Goal: Download file/media

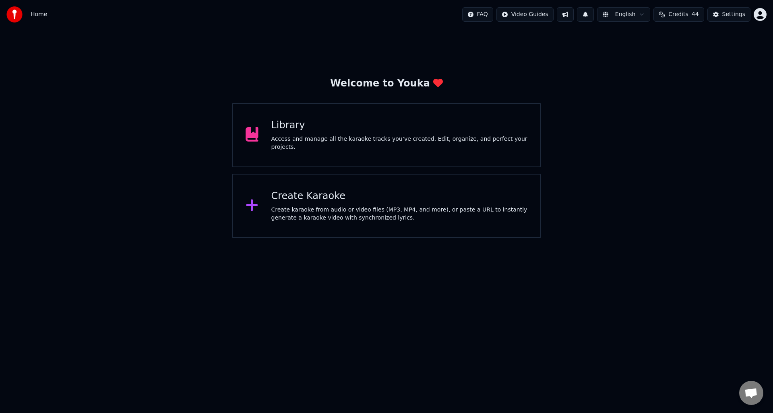
click at [385, 142] on div "Access and manage all the karaoke tracks you’ve created. Edit, organize, and pe…" at bounding box center [399, 143] width 256 height 16
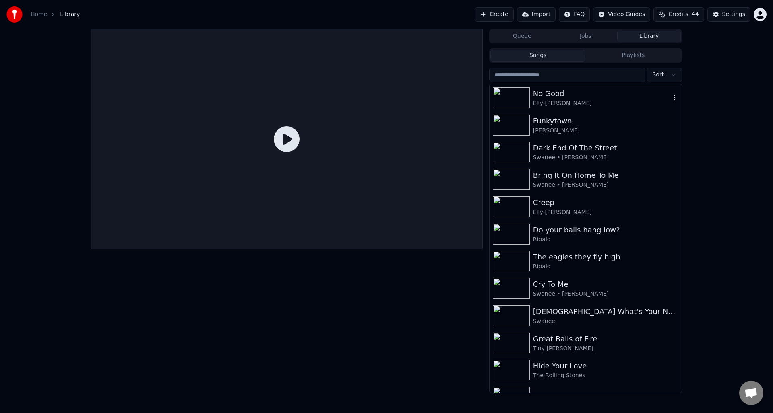
click at [547, 100] on div "Elly-[PERSON_NAME]" at bounding box center [601, 103] width 137 height 8
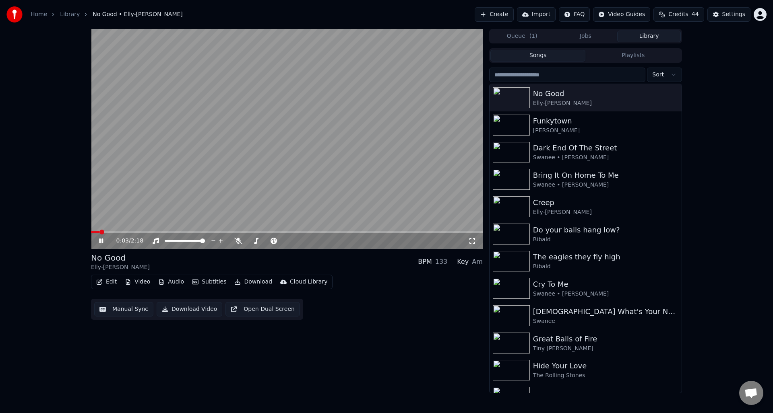
drag, startPoint x: 99, startPoint y: 239, endPoint x: 112, endPoint y: 245, distance: 14.2
click at [100, 239] on icon at bounding box center [101, 241] width 4 height 5
click at [251, 282] on button "Download" at bounding box center [253, 281] width 44 height 11
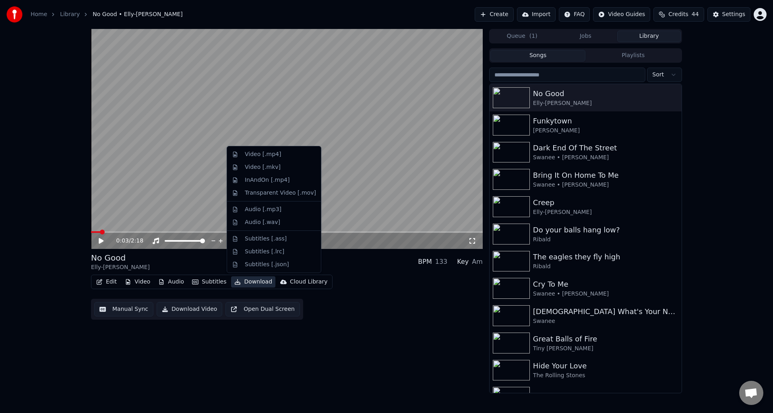
click at [342, 295] on div "Edit Video Audio Subtitles Download Cloud Library Manual Sync Download Video Op…" at bounding box center [286, 297] width 391 height 45
click at [248, 280] on button "Download" at bounding box center [253, 281] width 44 height 11
click at [268, 208] on div "Audio [.mp3]" at bounding box center [263, 210] width 37 height 8
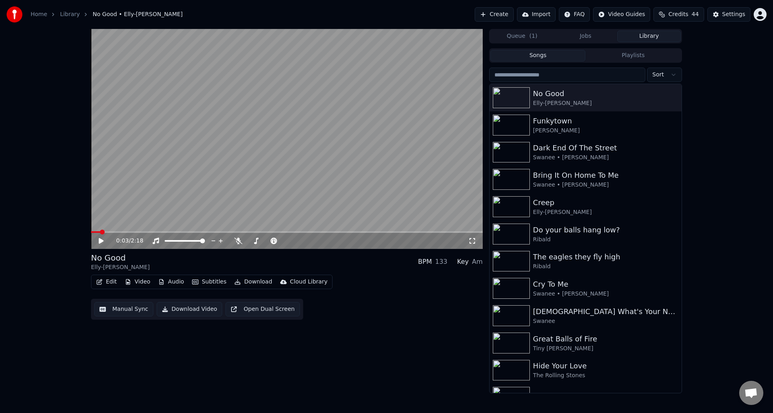
drag, startPoint x: 655, startPoint y: 35, endPoint x: 705, endPoint y: 38, distance: 49.6
click at [655, 35] on button "Library" at bounding box center [649, 37] width 64 height 12
click at [552, 122] on div "Funkytown" at bounding box center [601, 120] width 137 height 11
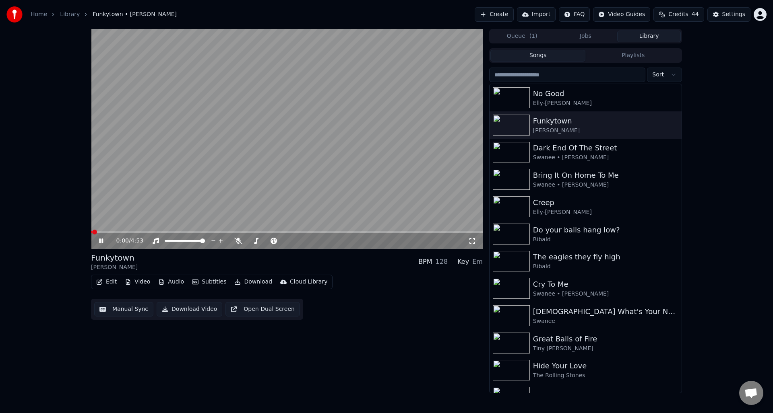
click at [102, 240] on icon at bounding box center [101, 241] width 4 height 5
click at [237, 239] on icon at bounding box center [238, 241] width 8 height 6
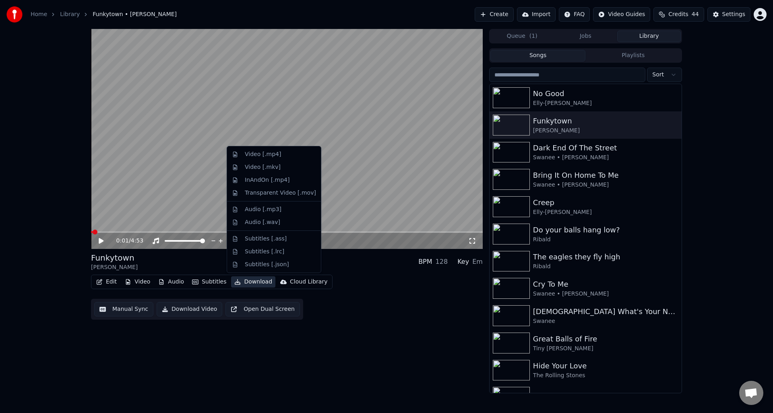
click at [252, 281] on button "Download" at bounding box center [253, 281] width 44 height 11
click at [269, 206] on div "Audio [.mp3]" at bounding box center [263, 210] width 37 height 8
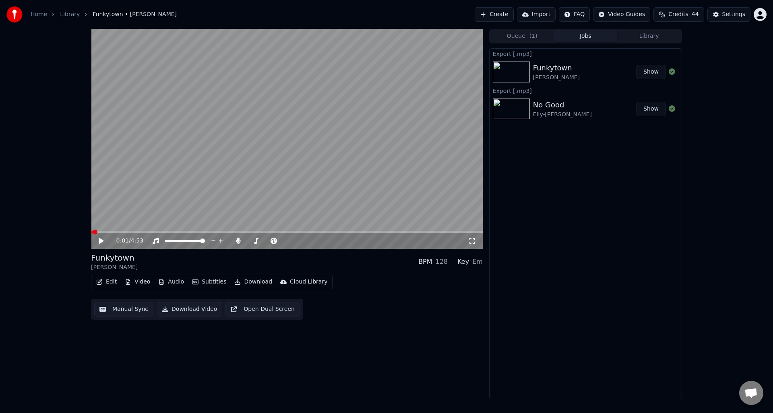
click at [351, 282] on div "Edit Video Audio Subtitles Download Cloud Library Manual Sync Download Video Op…" at bounding box center [286, 297] width 391 height 45
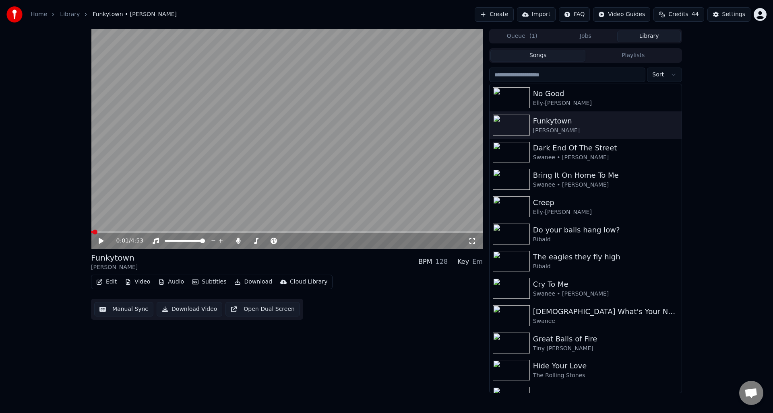
click at [655, 36] on button "Library" at bounding box center [649, 37] width 64 height 12
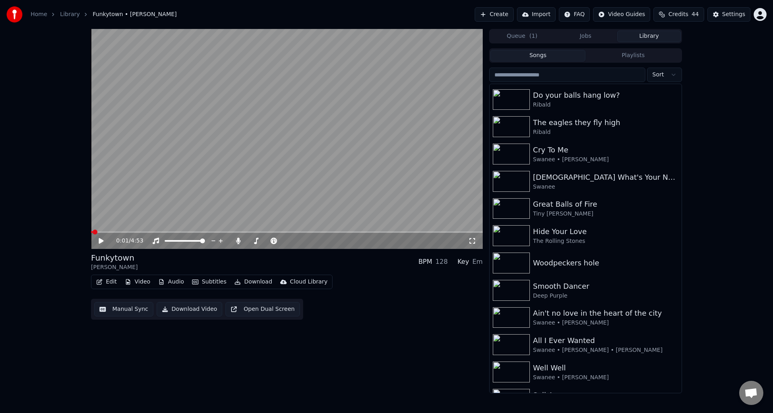
scroll to position [198, 0]
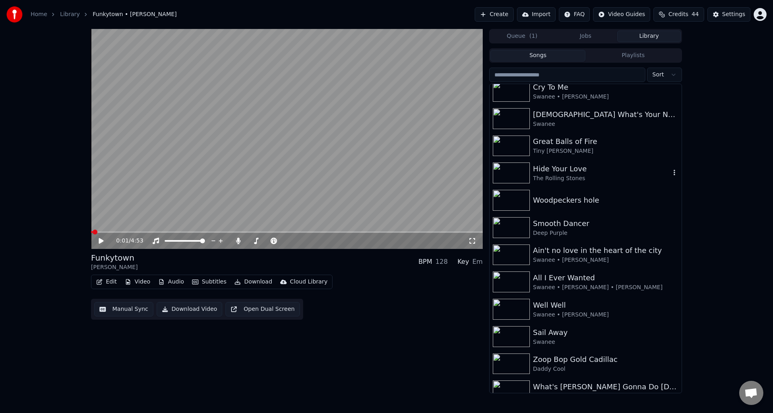
click at [564, 169] on div "Hide Your Love" at bounding box center [601, 168] width 137 height 11
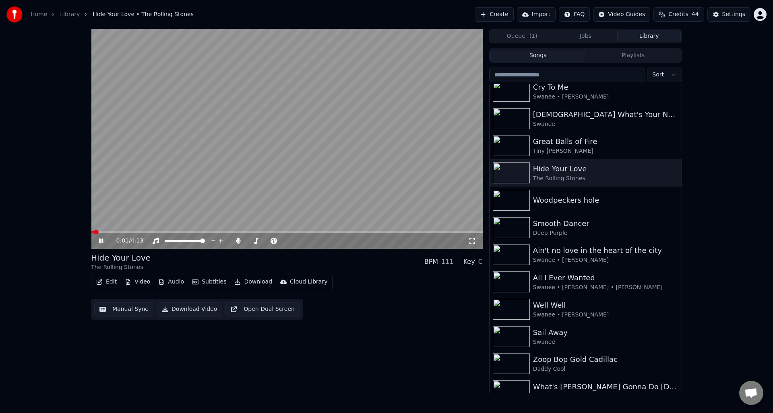
click at [101, 239] on icon at bounding box center [106, 241] width 19 height 6
click at [252, 283] on button "Download" at bounding box center [253, 281] width 44 height 11
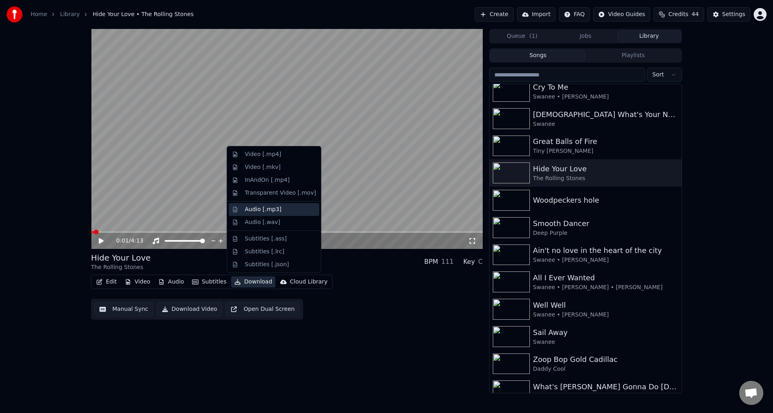
click at [268, 210] on div "Audio [.mp3]" at bounding box center [263, 210] width 37 height 8
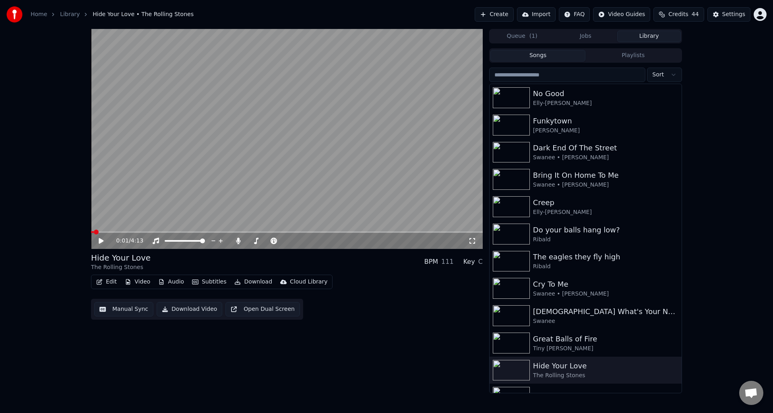
click at [655, 35] on button "Library" at bounding box center [649, 37] width 64 height 12
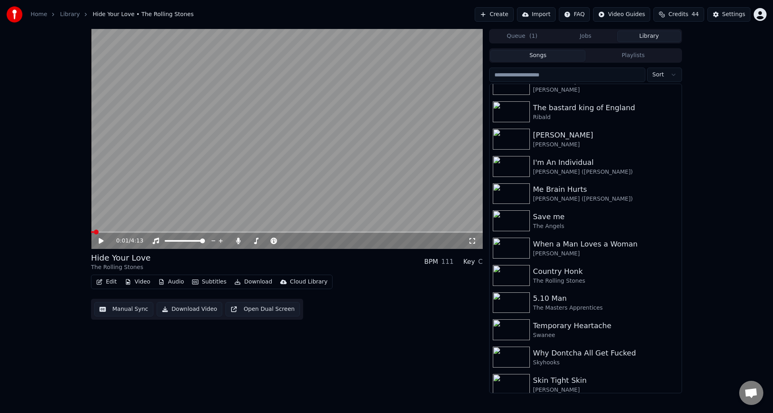
scroll to position [602, 0]
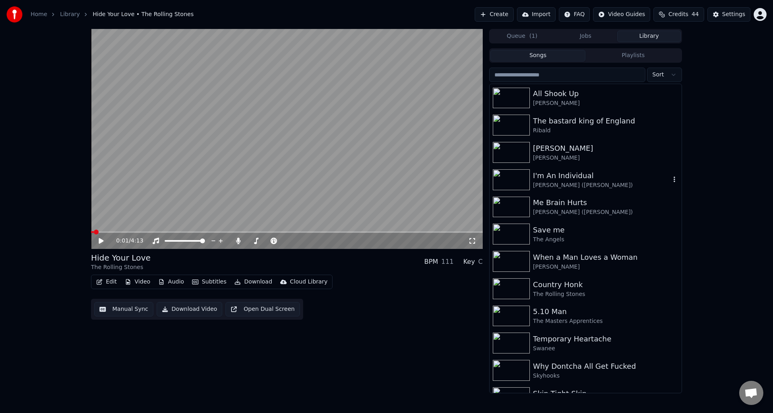
click at [546, 177] on div "I'm An Individual" at bounding box center [601, 175] width 137 height 11
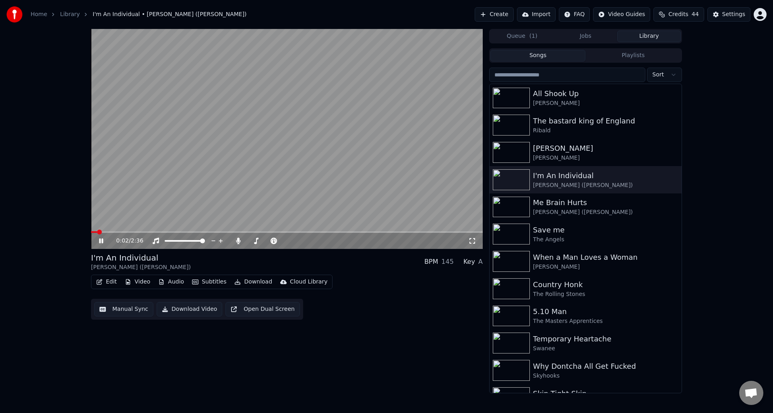
click at [99, 240] on icon at bounding box center [101, 241] width 4 height 5
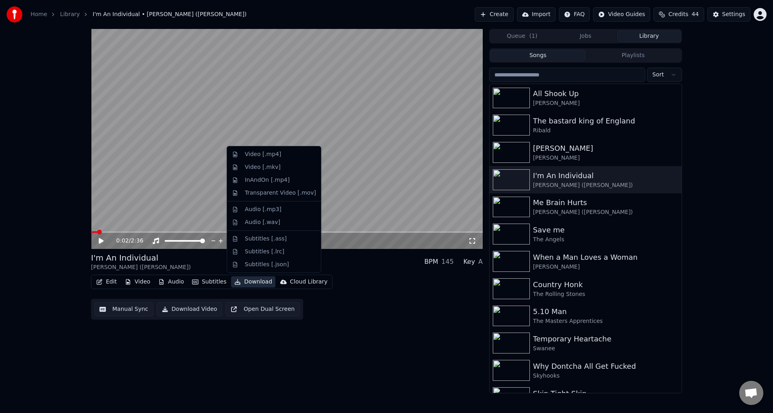
click at [243, 282] on button "Download" at bounding box center [253, 281] width 44 height 11
click at [264, 211] on div "Audio [.mp3]" at bounding box center [263, 210] width 37 height 8
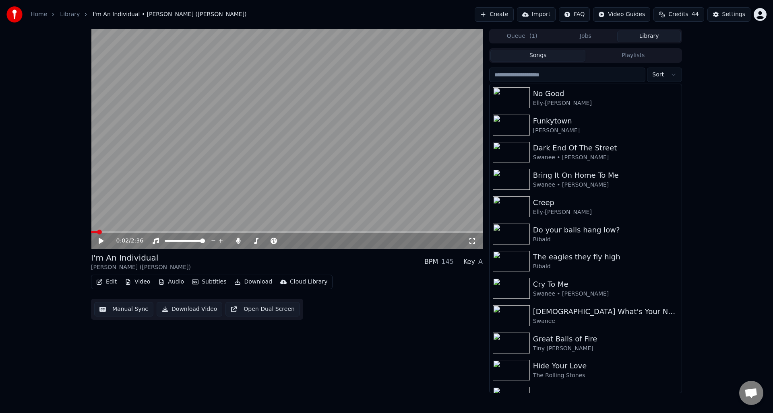
drag, startPoint x: 654, startPoint y: 35, endPoint x: 655, endPoint y: 42, distance: 7.4
click at [654, 34] on button "Library" at bounding box center [649, 37] width 64 height 12
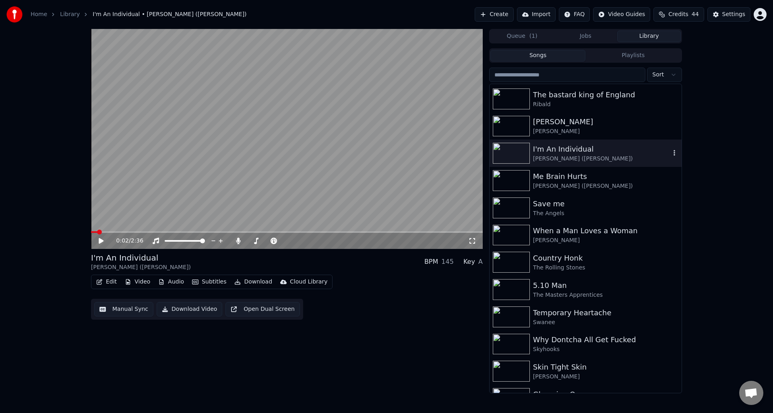
scroll to position [624, 0]
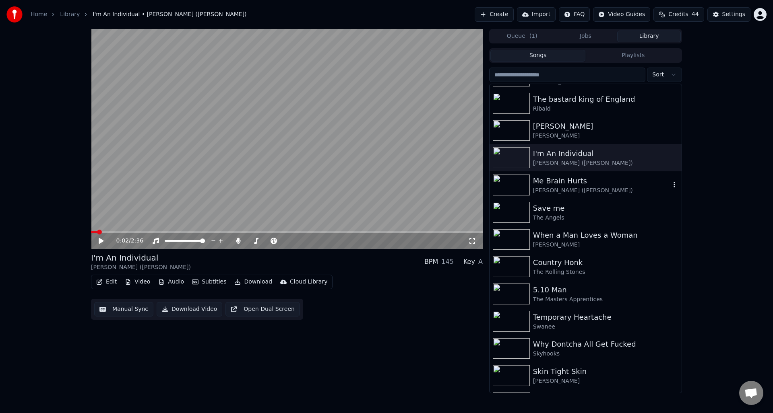
click at [570, 179] on div "Me Brain Hurts" at bounding box center [601, 180] width 137 height 11
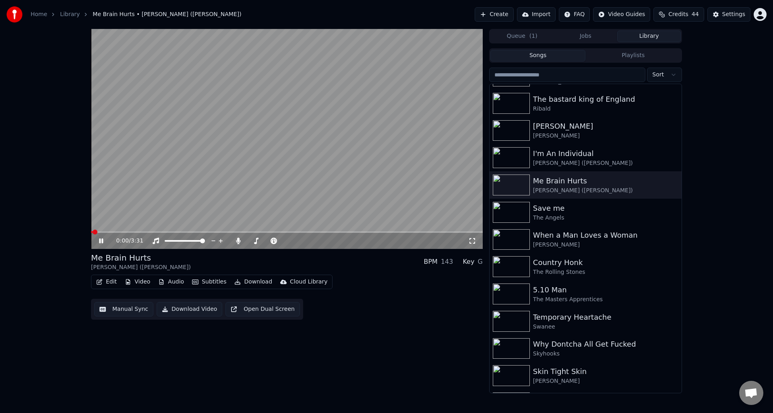
click at [100, 239] on icon at bounding box center [101, 241] width 4 height 5
click at [257, 280] on button "Download" at bounding box center [253, 281] width 44 height 11
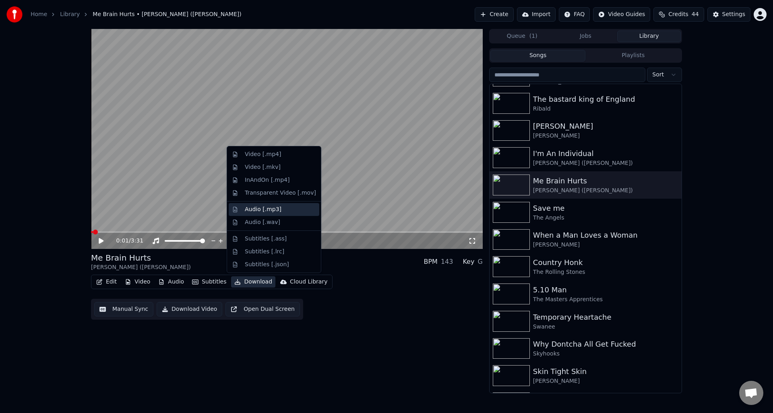
click at [268, 208] on div "Audio [.mp3]" at bounding box center [263, 210] width 37 height 8
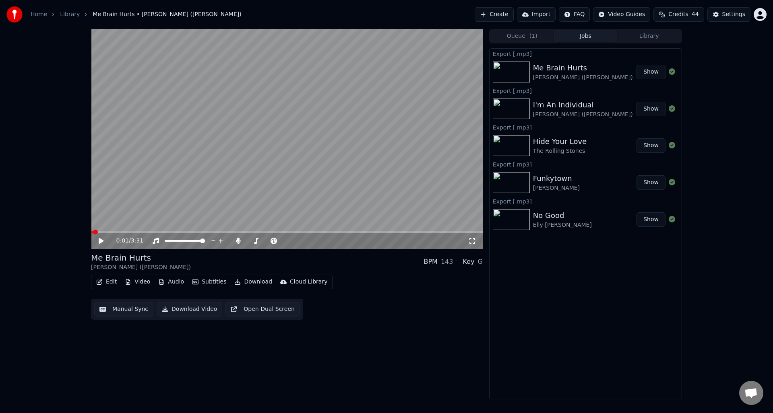
click at [655, 34] on button "Library" at bounding box center [649, 37] width 64 height 12
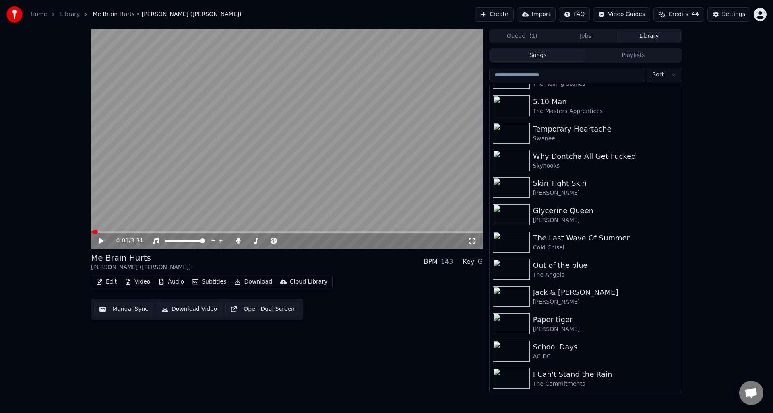
scroll to position [839, 0]
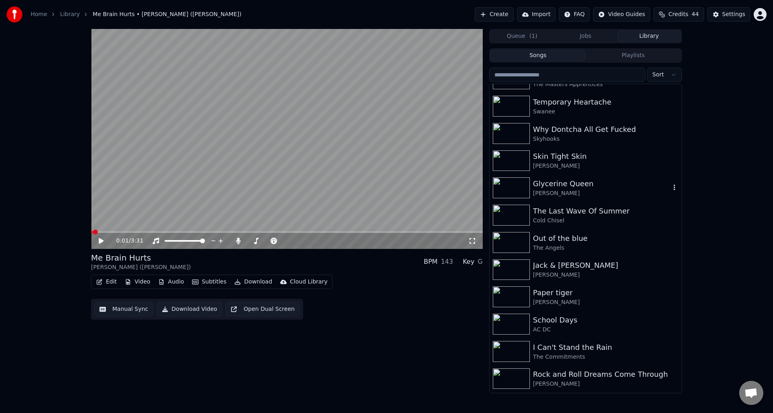
click at [556, 190] on div "[PERSON_NAME]" at bounding box center [601, 194] width 137 height 8
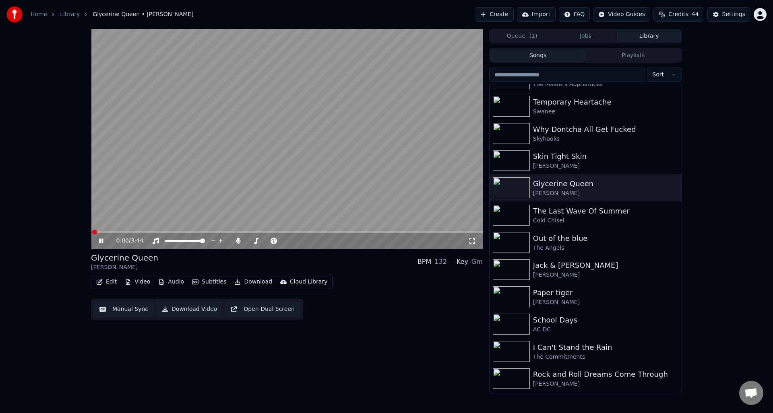
click at [100, 240] on icon at bounding box center [101, 241] width 4 height 5
click at [252, 281] on button "Download" at bounding box center [253, 281] width 44 height 11
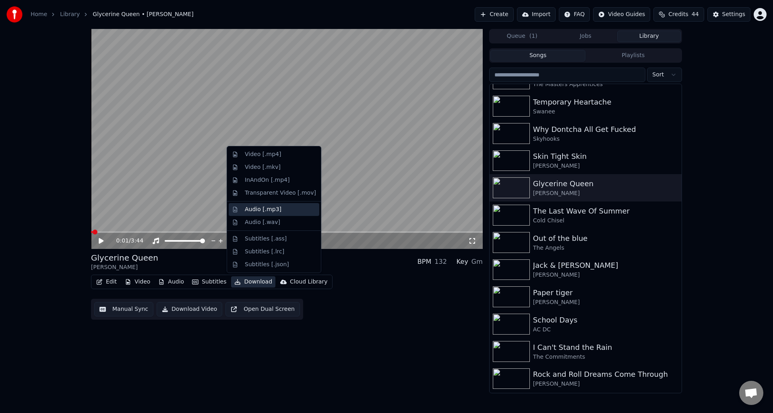
click at [275, 210] on div "Audio [.mp3]" at bounding box center [263, 210] width 37 height 8
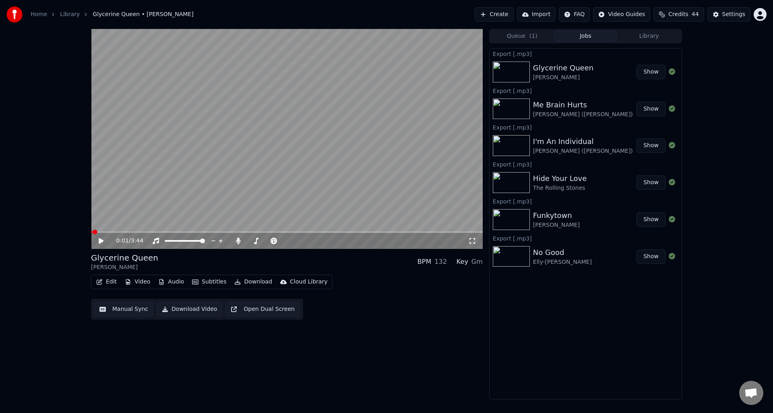
click at [654, 35] on button "Library" at bounding box center [649, 37] width 64 height 12
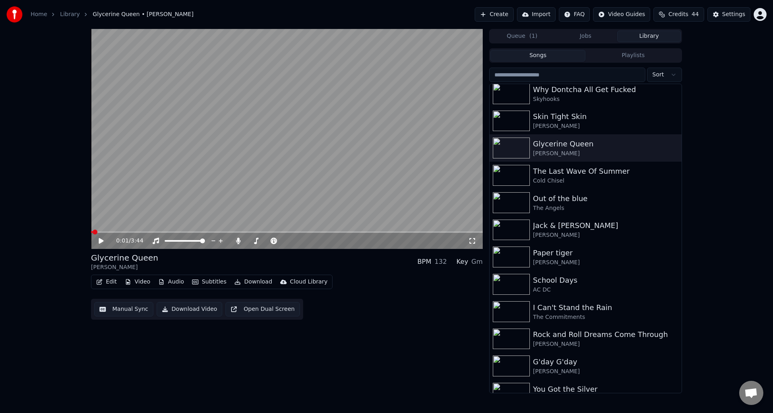
scroll to position [902, 0]
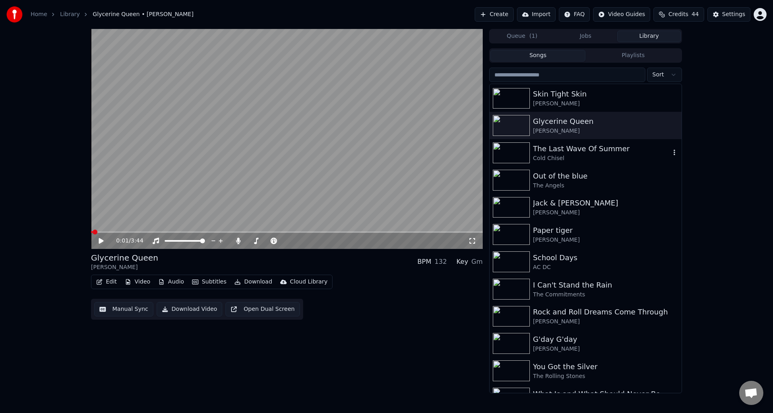
click at [569, 152] on div "The Last Wave Of Summer" at bounding box center [601, 148] width 137 height 11
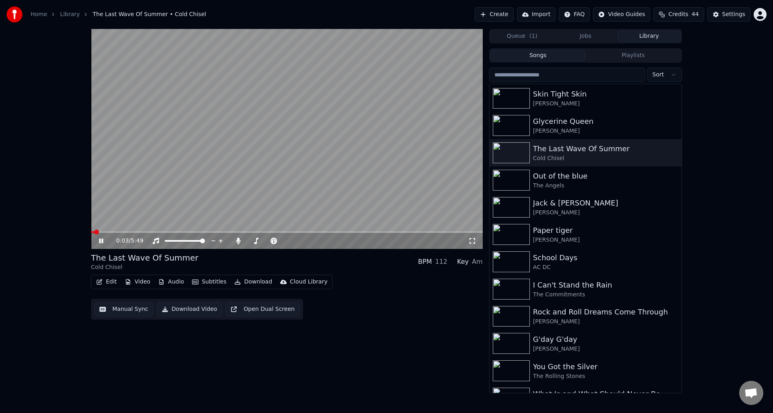
click at [101, 240] on icon at bounding box center [101, 241] width 4 height 5
click at [249, 281] on button "Download" at bounding box center [253, 281] width 44 height 11
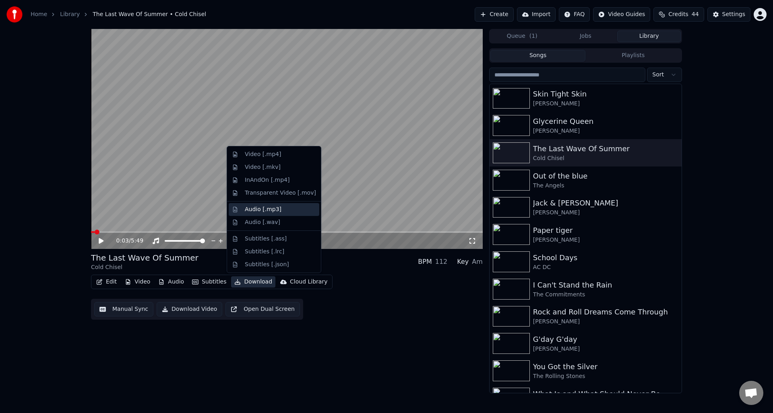
click at [263, 208] on div "Audio [.mp3]" at bounding box center [263, 210] width 37 height 8
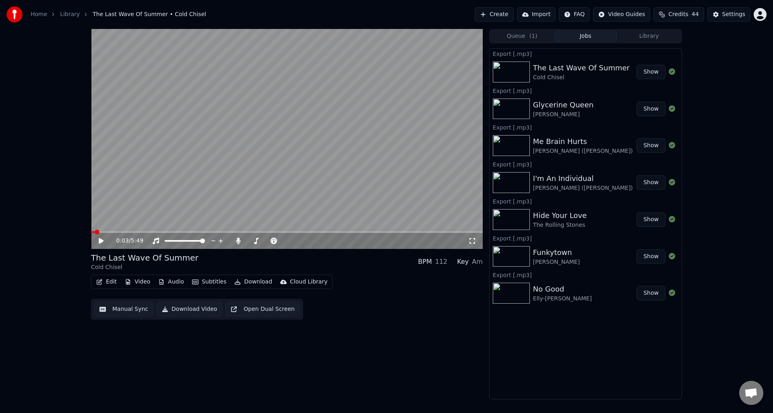
click at [656, 35] on button "Library" at bounding box center [649, 37] width 64 height 12
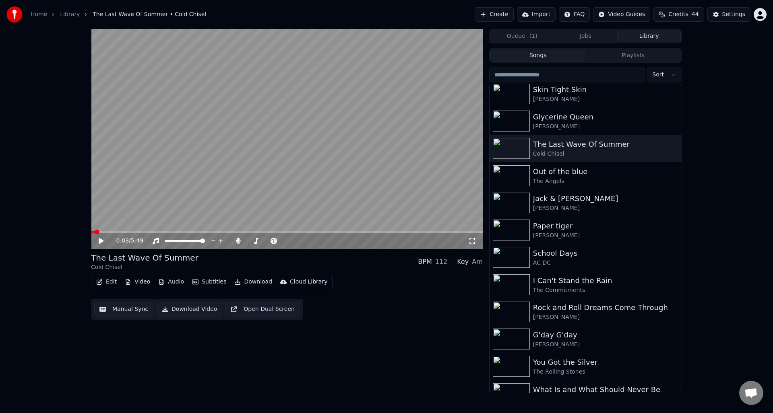
scroll to position [915, 0]
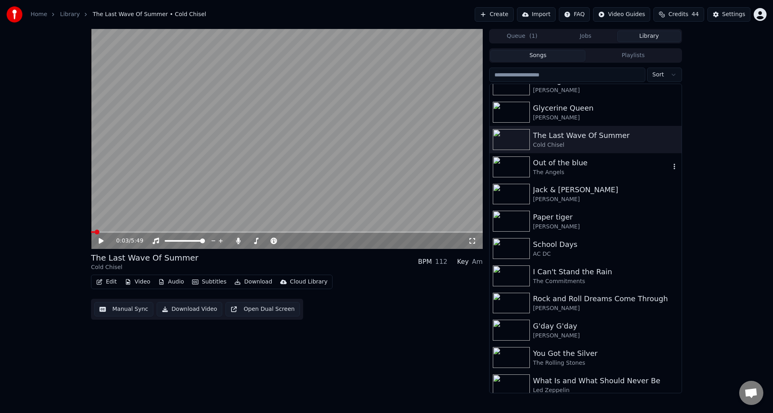
click at [561, 169] on div "The Angels" at bounding box center [601, 173] width 137 height 8
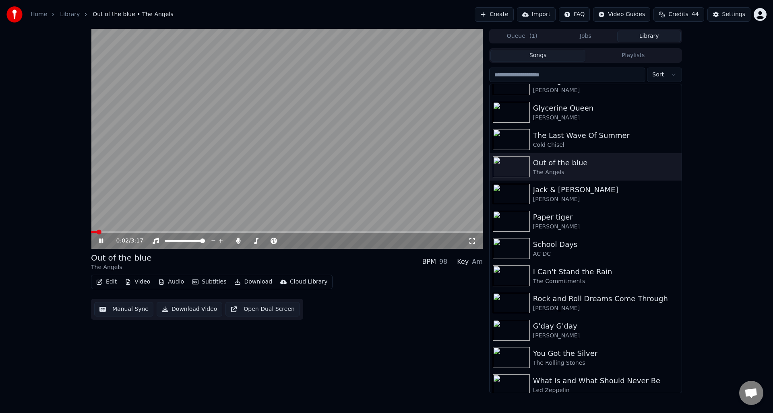
click at [100, 238] on icon at bounding box center [106, 241] width 19 height 6
click at [247, 282] on button "Download" at bounding box center [253, 281] width 44 height 11
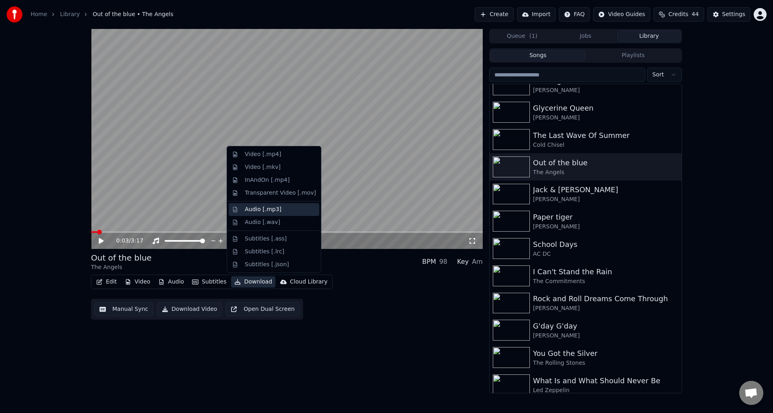
drag, startPoint x: 270, startPoint y: 209, endPoint x: 285, endPoint y: 211, distance: 15.5
click at [270, 209] on div "Audio [.mp3]" at bounding box center [263, 210] width 37 height 8
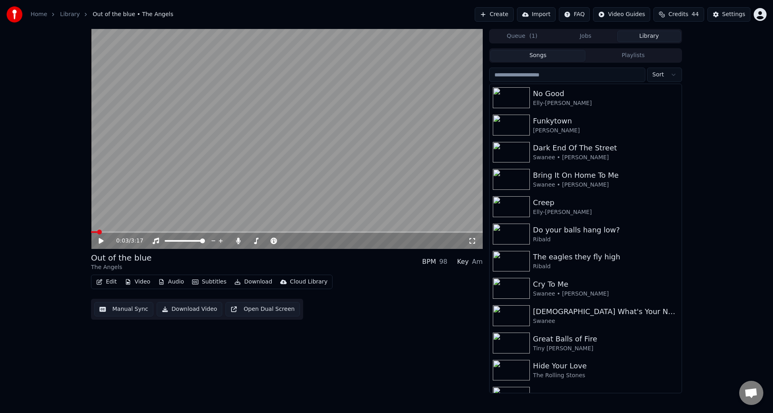
click at [654, 35] on button "Library" at bounding box center [649, 37] width 64 height 12
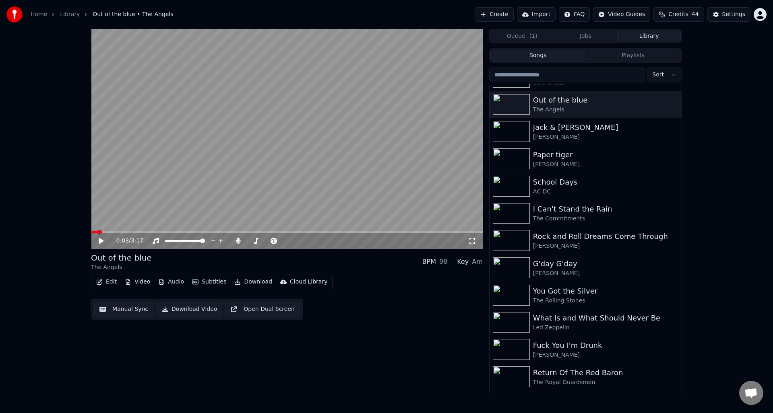
scroll to position [983, 0]
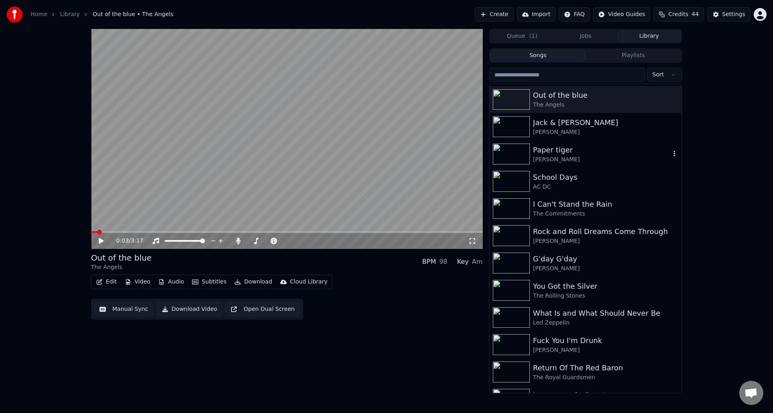
click at [563, 158] on div "[PERSON_NAME]" at bounding box center [601, 160] width 137 height 8
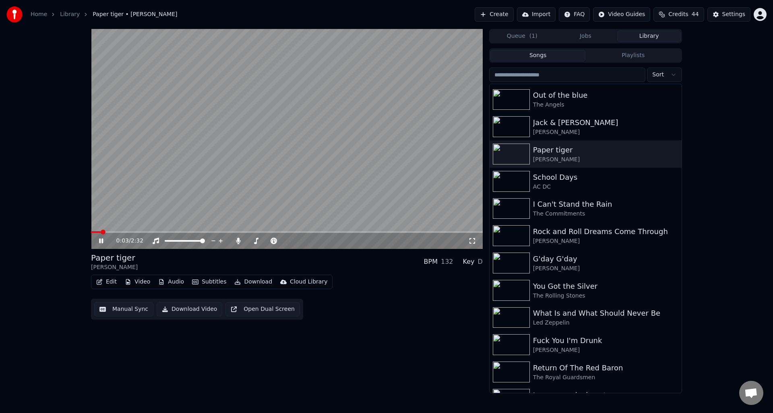
click at [101, 240] on icon at bounding box center [101, 241] width 4 height 5
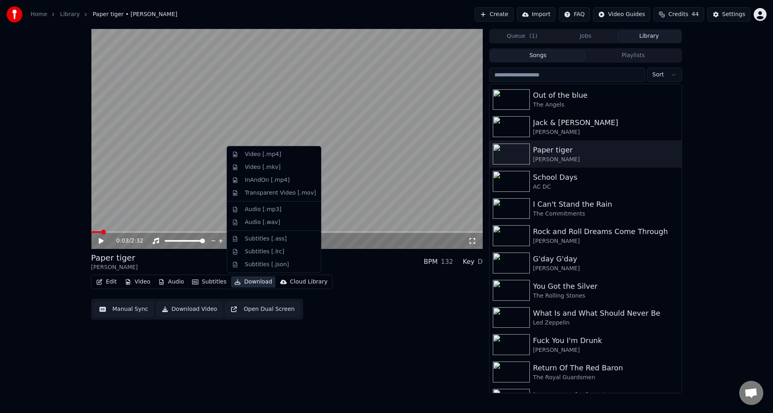
click at [255, 280] on button "Download" at bounding box center [253, 281] width 44 height 11
click at [262, 210] on div "Audio [.mp3]" at bounding box center [263, 210] width 37 height 8
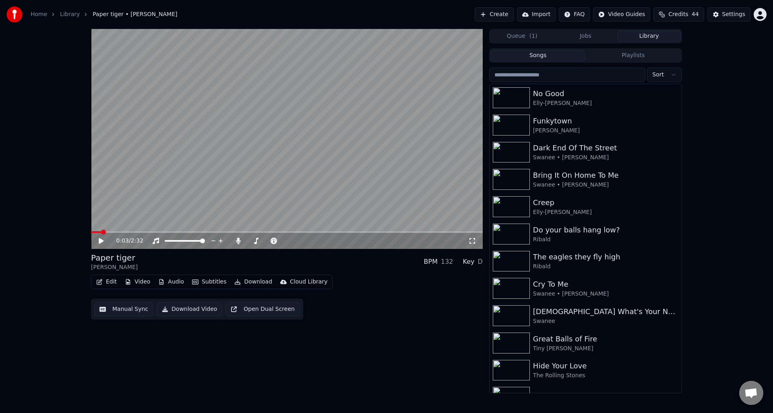
click at [654, 37] on button "Library" at bounding box center [649, 37] width 64 height 12
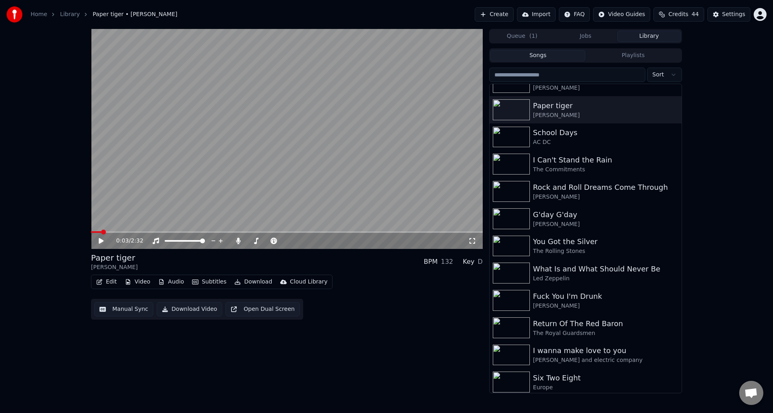
scroll to position [1036, 0]
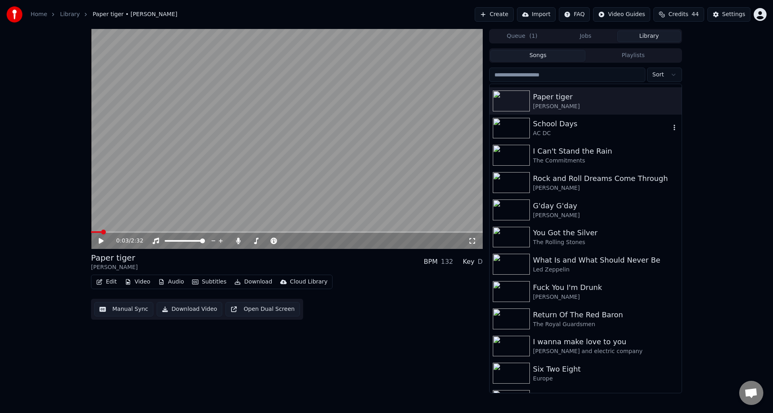
click at [542, 126] on div "School Days" at bounding box center [601, 123] width 137 height 11
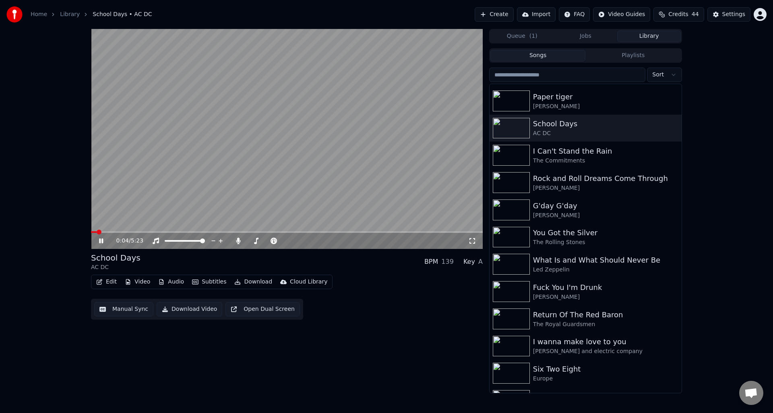
click at [100, 239] on icon at bounding box center [101, 241] width 4 height 5
click at [247, 280] on button "Download" at bounding box center [253, 281] width 44 height 11
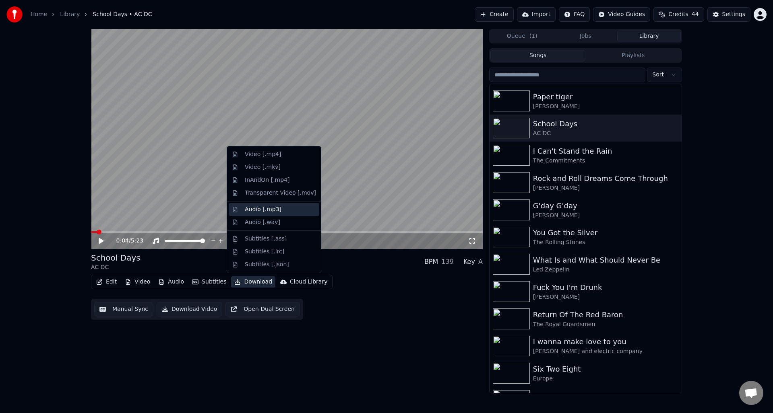
click at [262, 210] on div "Audio [.mp3]" at bounding box center [263, 210] width 37 height 8
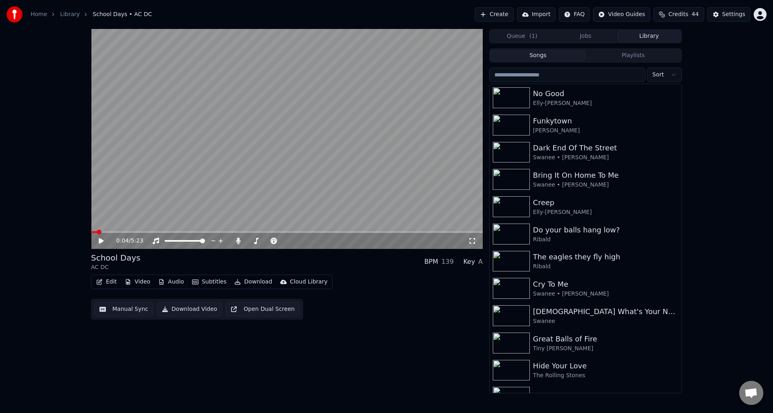
click at [653, 35] on button "Library" at bounding box center [649, 37] width 64 height 12
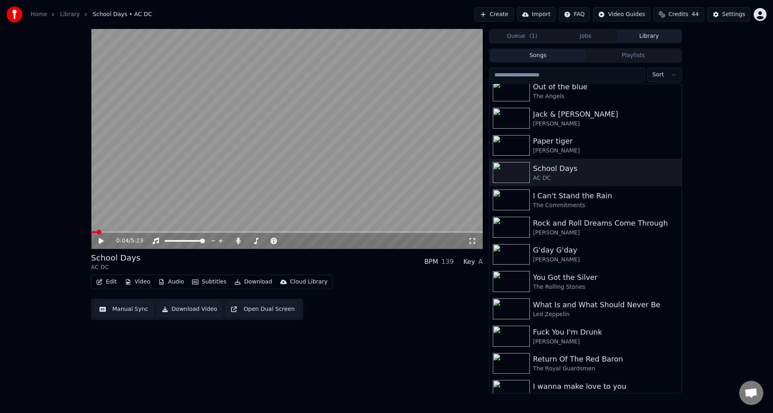
scroll to position [987, 0]
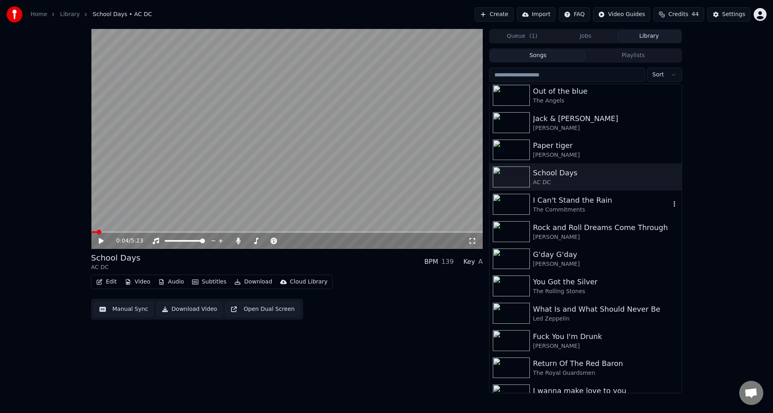
click at [623, 202] on div "I Can't Stand the Rain" at bounding box center [601, 200] width 137 height 11
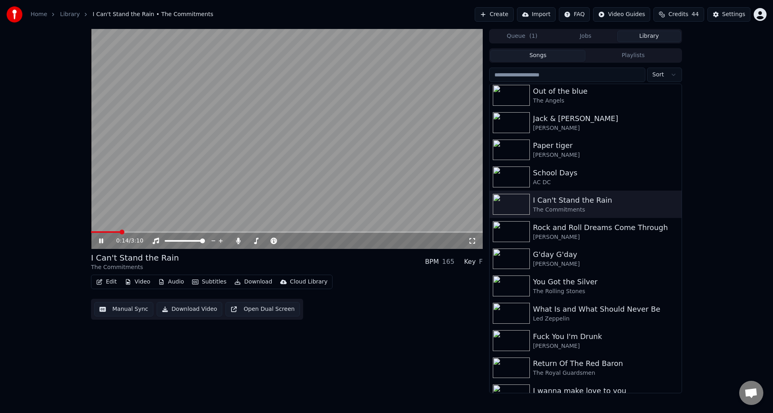
click at [101, 239] on icon at bounding box center [106, 241] width 19 height 6
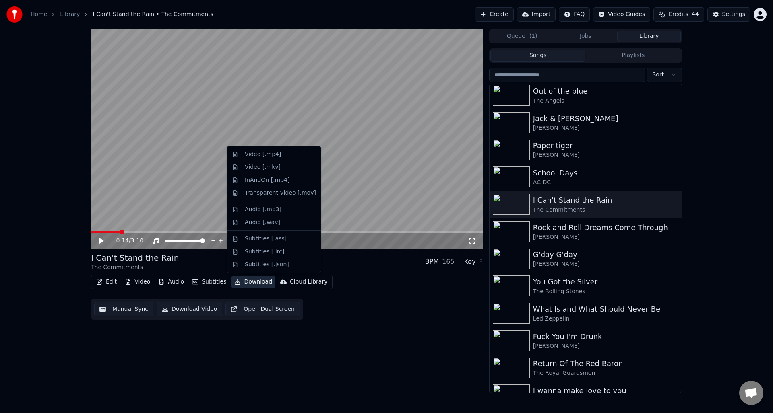
click at [251, 282] on button "Download" at bounding box center [253, 281] width 44 height 11
click at [262, 208] on div "Audio [.mp3]" at bounding box center [263, 210] width 37 height 8
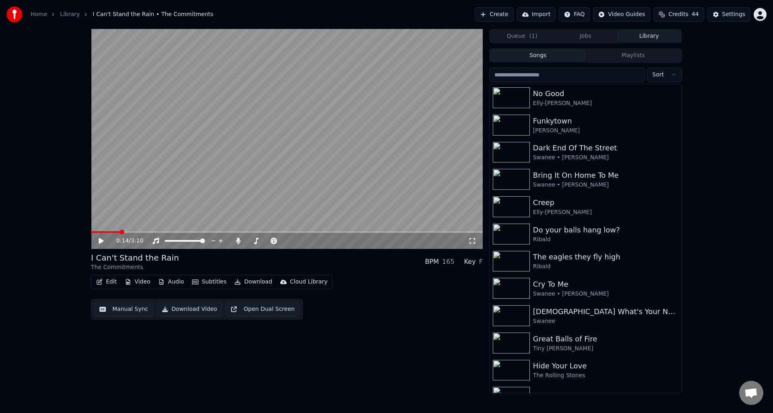
click at [653, 35] on button "Library" at bounding box center [649, 37] width 64 height 12
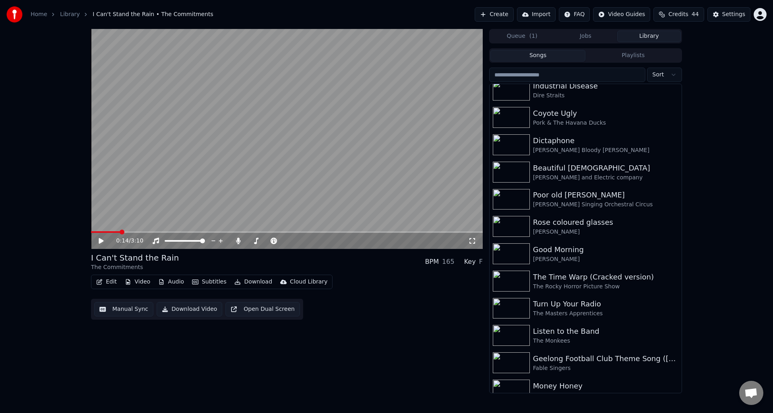
scroll to position [2082, 0]
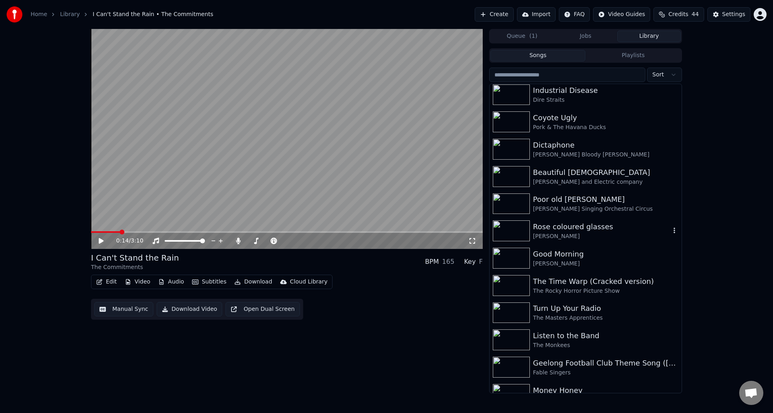
click at [569, 235] on div "[PERSON_NAME]" at bounding box center [601, 237] width 137 height 8
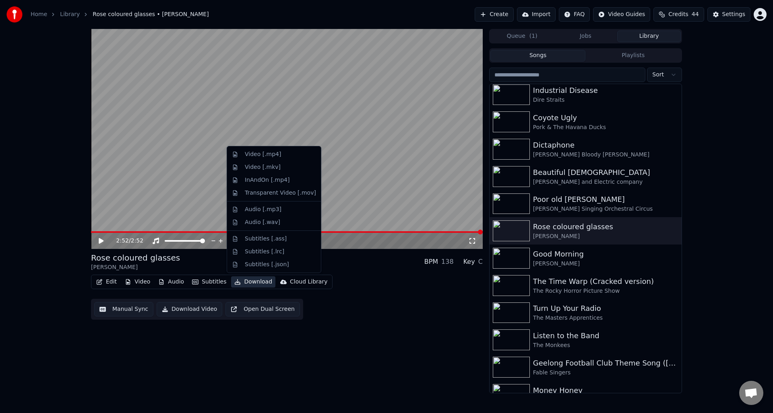
click at [250, 282] on button "Download" at bounding box center [253, 281] width 44 height 11
click at [254, 209] on div "Audio [.mp3]" at bounding box center [263, 210] width 37 height 8
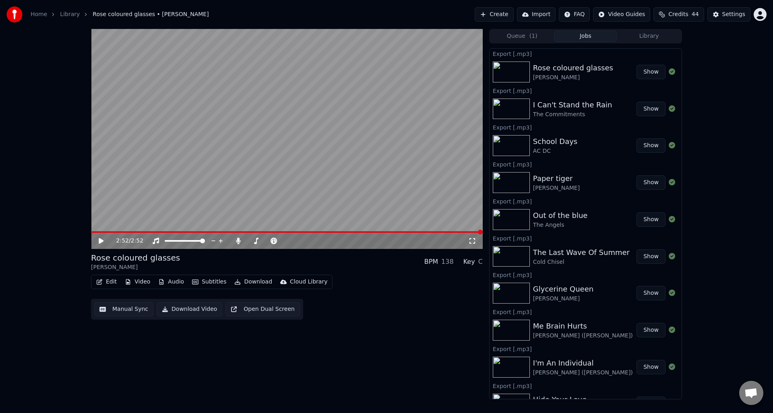
click at [652, 34] on button "Library" at bounding box center [649, 37] width 64 height 12
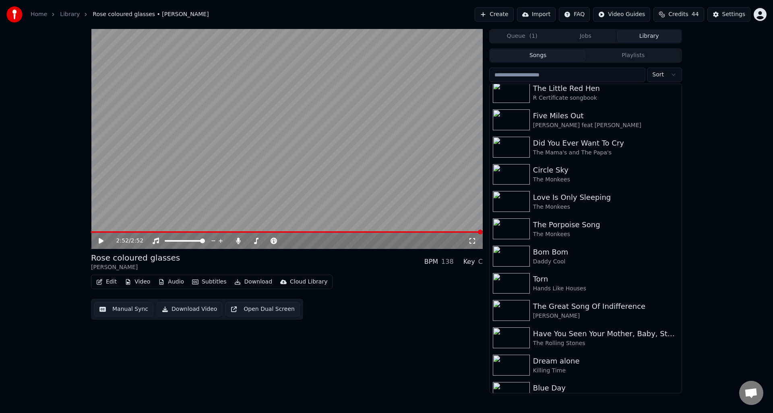
scroll to position [3092, 0]
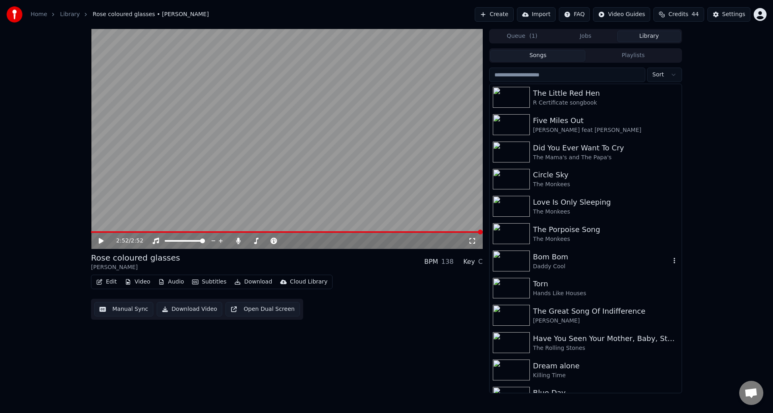
click at [539, 258] on div "Bom Bom" at bounding box center [601, 256] width 137 height 11
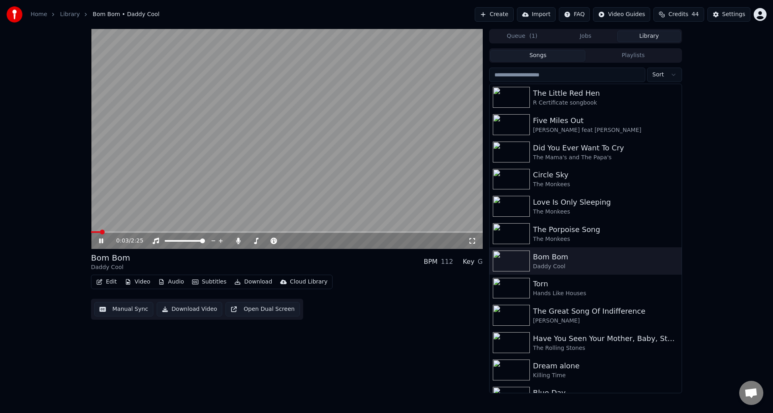
click at [101, 240] on icon at bounding box center [106, 241] width 19 height 6
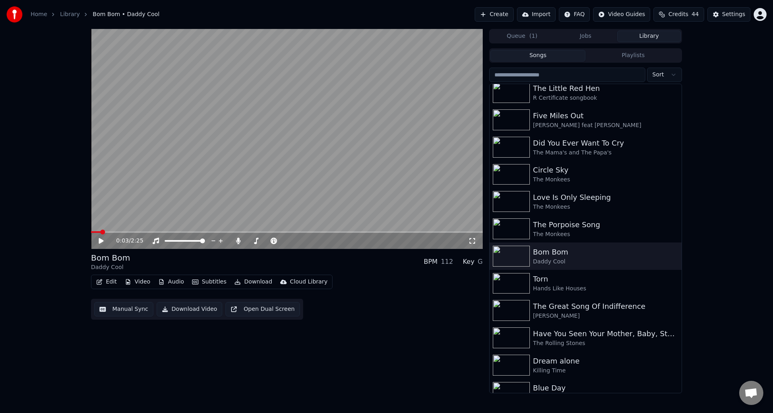
scroll to position [3137, 0]
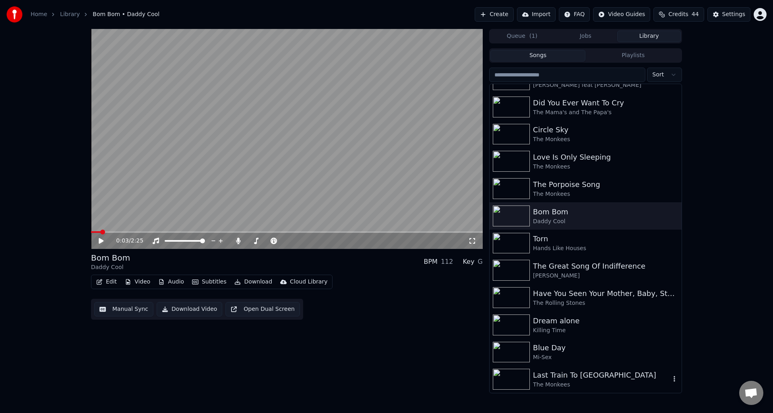
click at [644, 375] on div "Last Train To [GEOGRAPHIC_DATA]" at bounding box center [601, 375] width 137 height 11
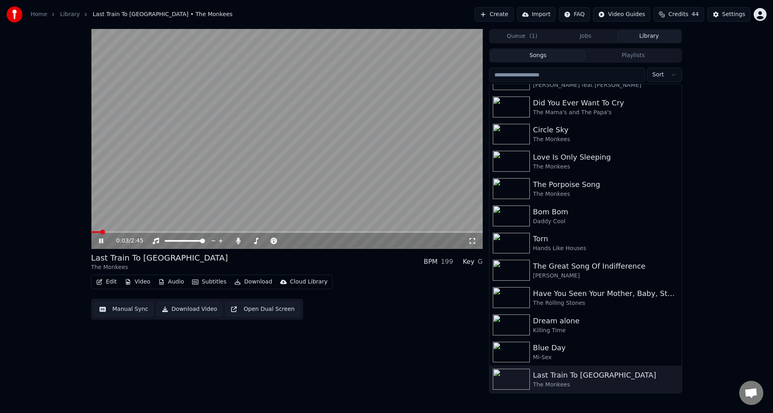
click at [100, 240] on icon at bounding box center [101, 241] width 4 height 5
